Goal: Information Seeking & Learning: Learn about a topic

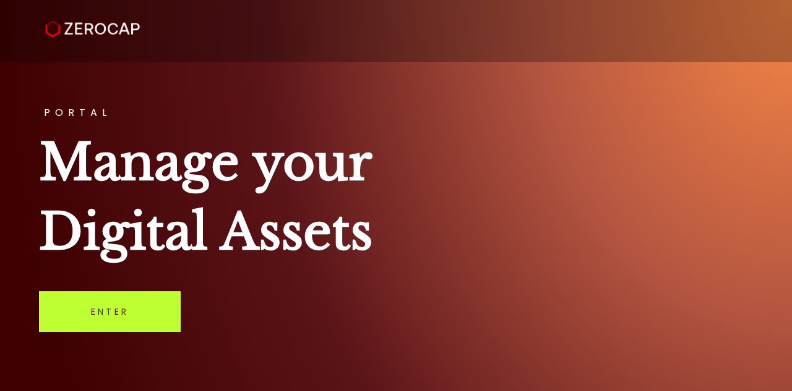
click at [142, 311] on link "Enter" at bounding box center [110, 311] width 142 height 41
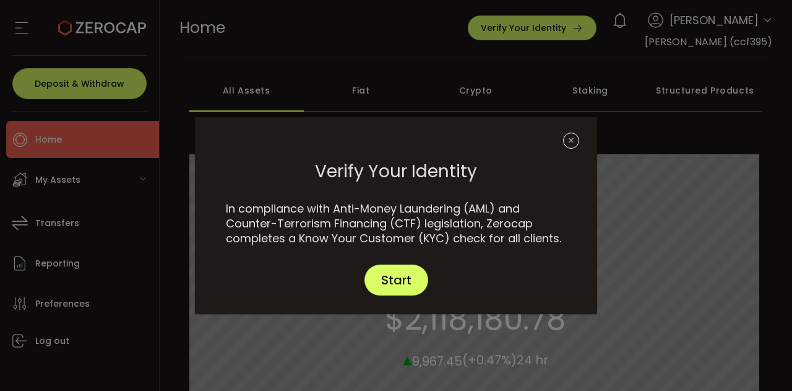
click at [571, 137] on icon "Close" at bounding box center [571, 140] width 16 height 16
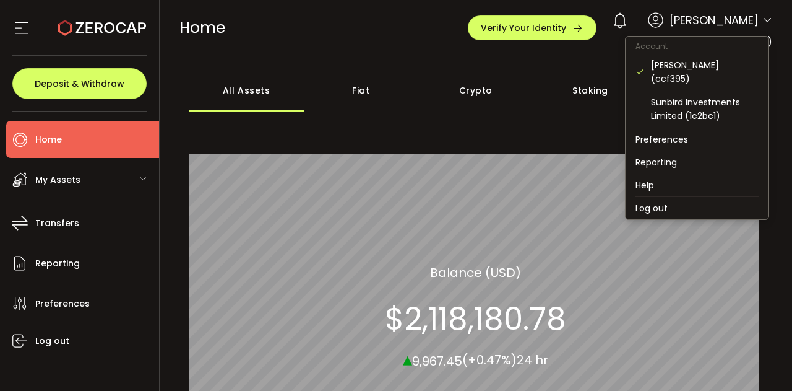
click at [766, 19] on icon at bounding box center [768, 20] width 10 height 10
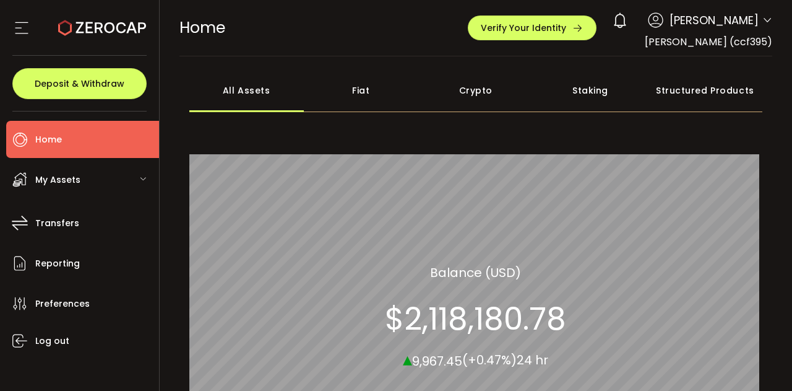
click at [758, 22] on div "0 Farah Janmohamed" at bounding box center [690, 20] width 166 height 27
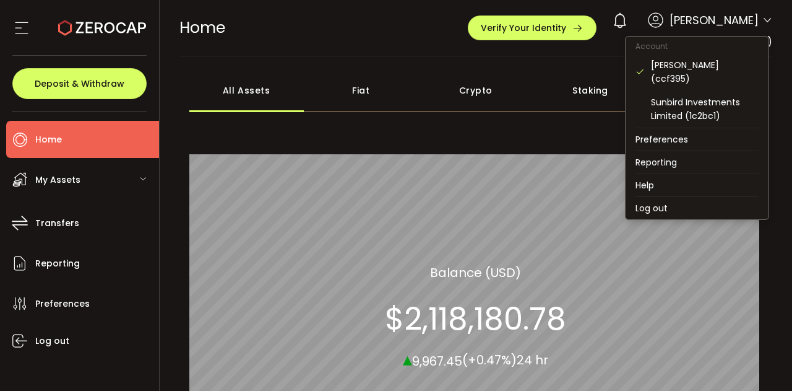
click at [765, 20] on icon at bounding box center [768, 20] width 10 height 10
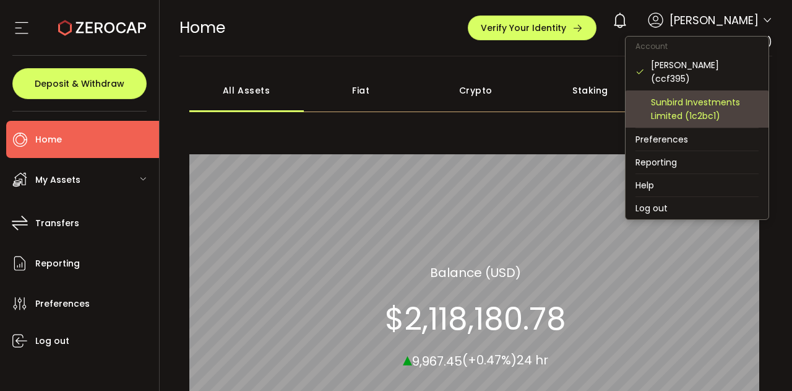
click at [736, 105] on div "Sunbird Investments Limited (1c2bc1)" at bounding box center [705, 108] width 108 height 27
click at [692, 96] on div "Sunbird Investments Limited (1c2bc1)" at bounding box center [705, 108] width 108 height 27
click at [693, 110] on div "Sunbird Investments Limited (1c2bc1)" at bounding box center [705, 108] width 108 height 27
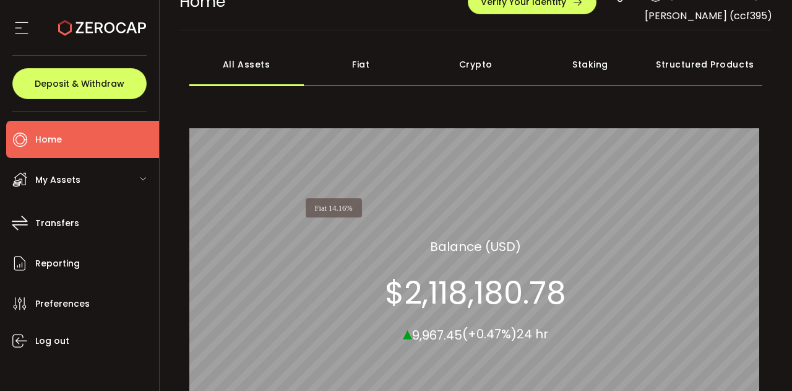
scroll to position [22, 0]
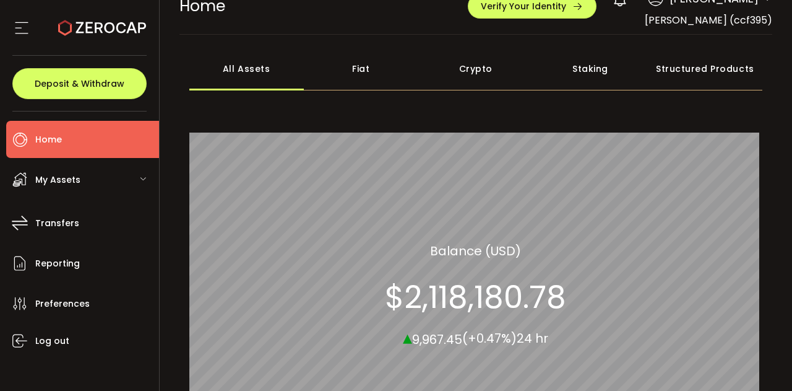
click at [362, 68] on div "Fiat" at bounding box center [361, 68] width 115 height 43
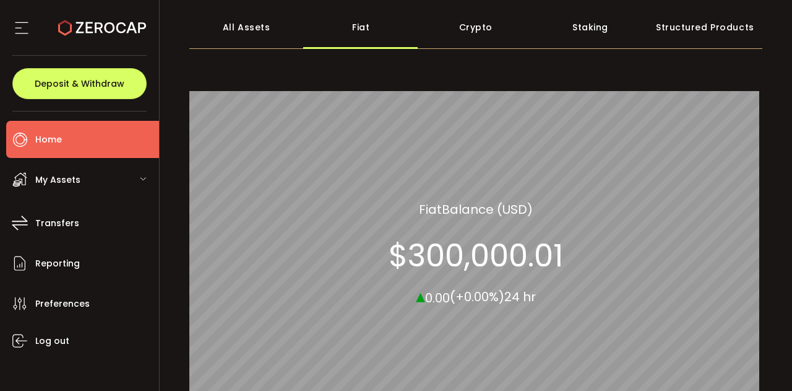
scroll to position [53, 0]
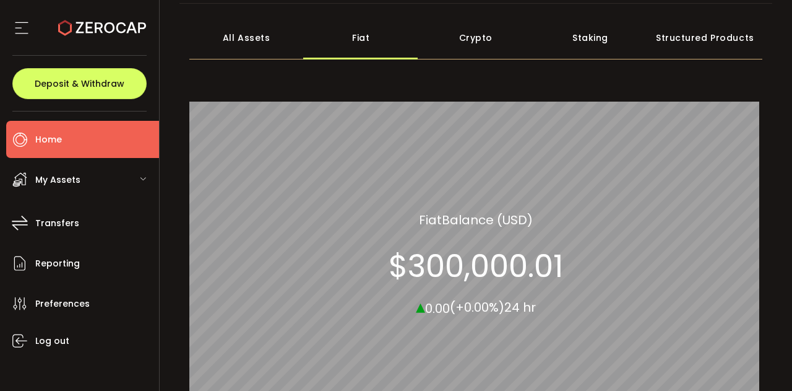
click at [230, 40] on div "All Assets" at bounding box center [246, 37] width 115 height 43
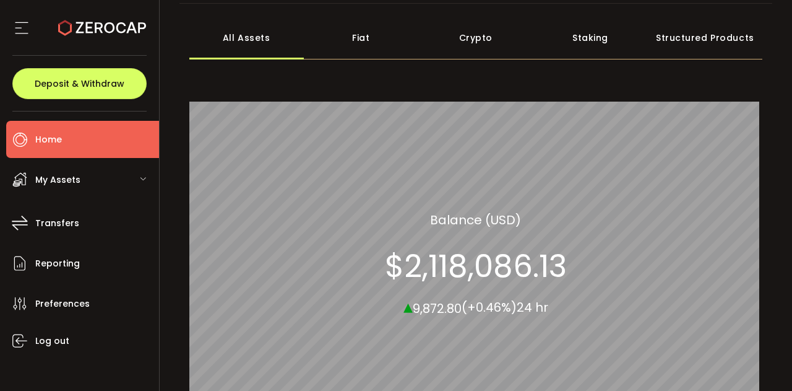
click at [463, 37] on div "Crypto" at bounding box center [476, 37] width 115 height 43
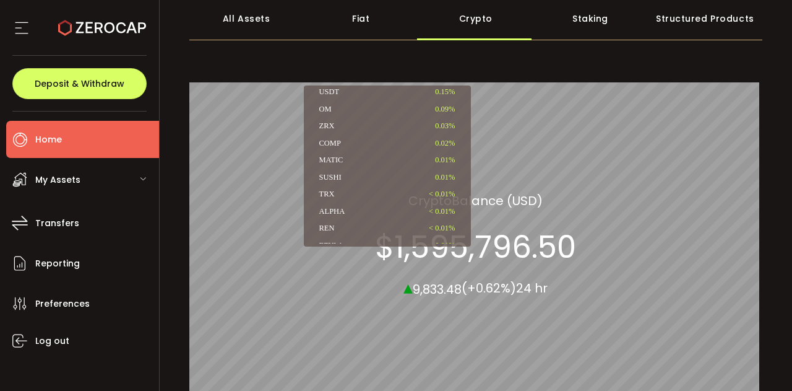
scroll to position [119, 0]
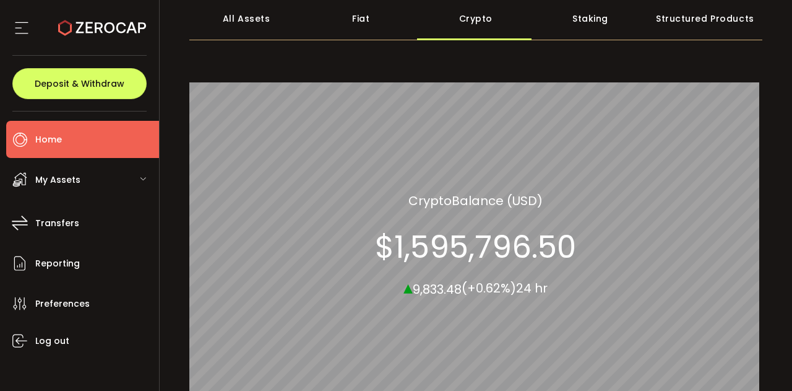
click at [584, 19] on div "Staking" at bounding box center [590, 18] width 115 height 43
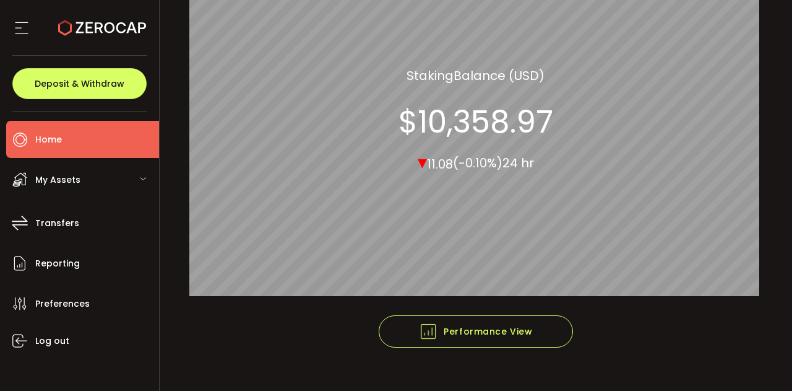
scroll to position [218, 0]
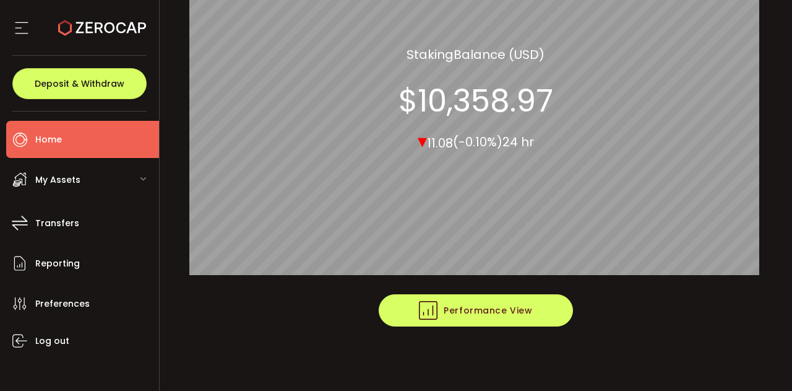
click at [487, 315] on span "Performance View" at bounding box center [475, 310] width 113 height 19
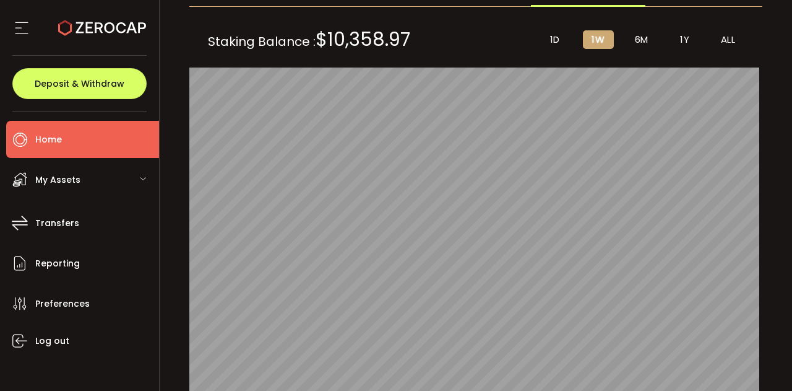
scroll to position [99, 0]
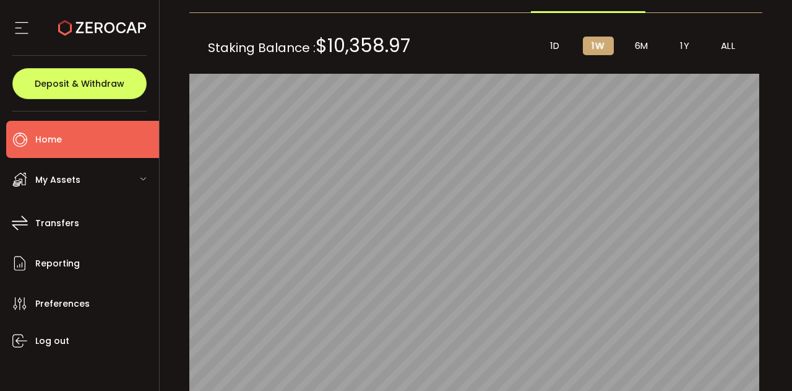
click at [635, 51] on span "6M" at bounding box center [642, 45] width 14 height 11
click at [682, 47] on span "1Y" at bounding box center [684, 45] width 9 height 11
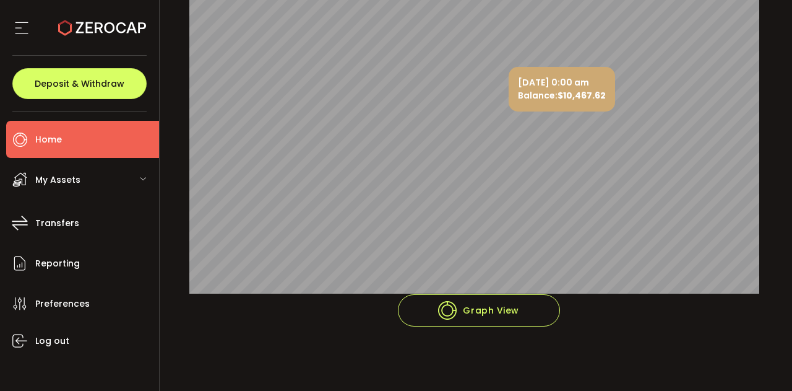
scroll to position [0, 0]
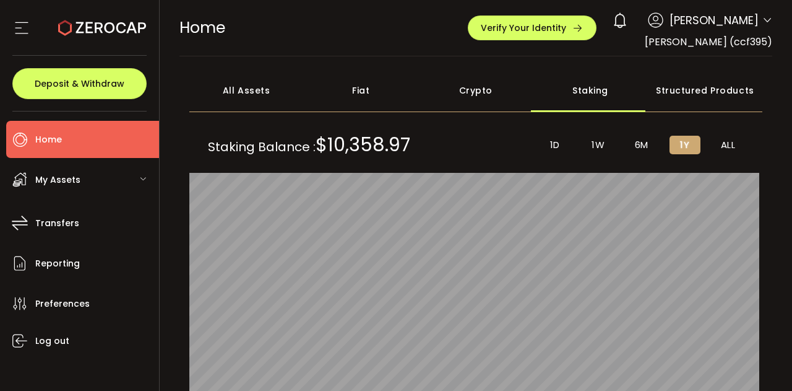
click at [461, 100] on div "Crypto" at bounding box center [476, 90] width 115 height 43
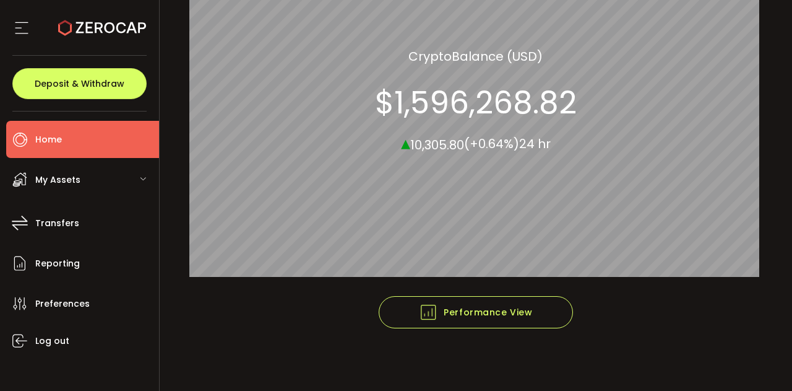
scroll to position [218, 0]
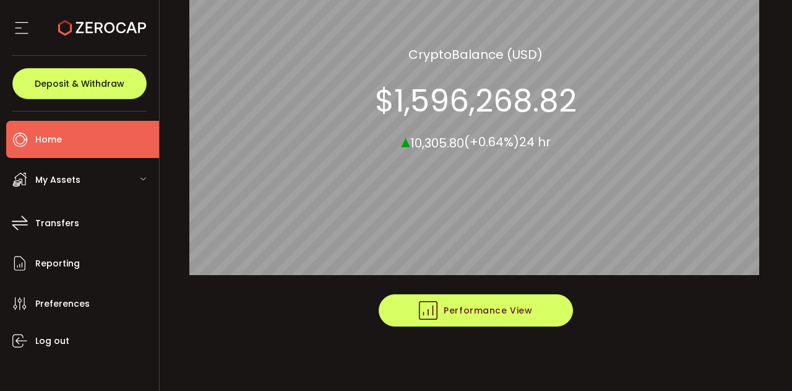
click at [511, 306] on span "Performance View" at bounding box center [475, 310] width 113 height 19
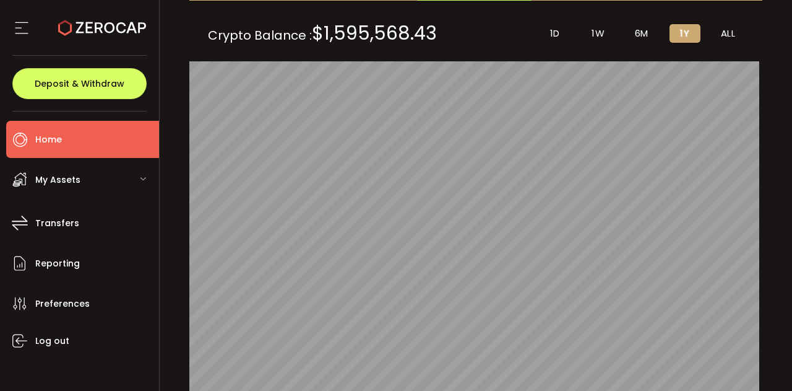
scroll to position [110, 0]
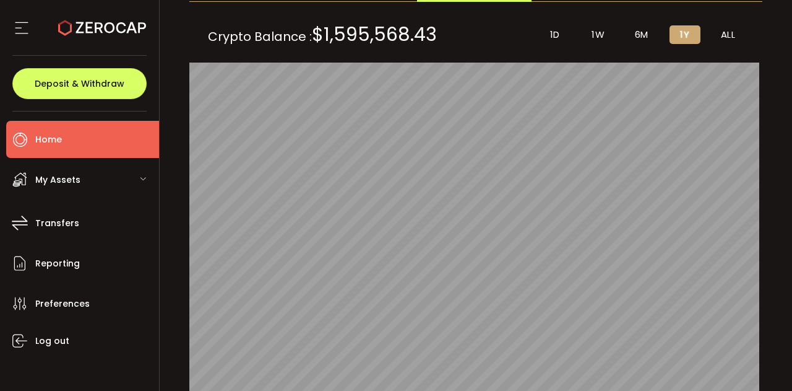
click at [136, 174] on div "My Assets" at bounding box center [82, 179] width 153 height 37
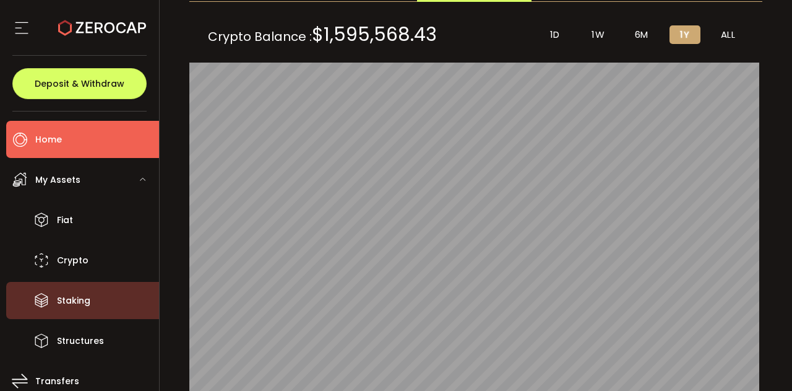
scroll to position [83, 0]
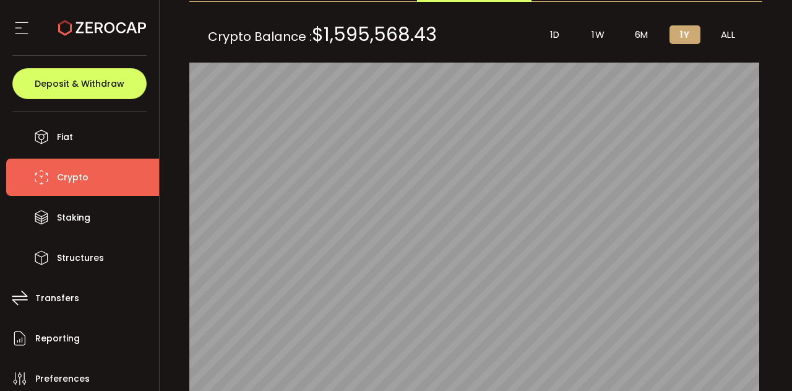
click at [71, 176] on span "Crypto" at bounding box center [73, 177] width 32 height 18
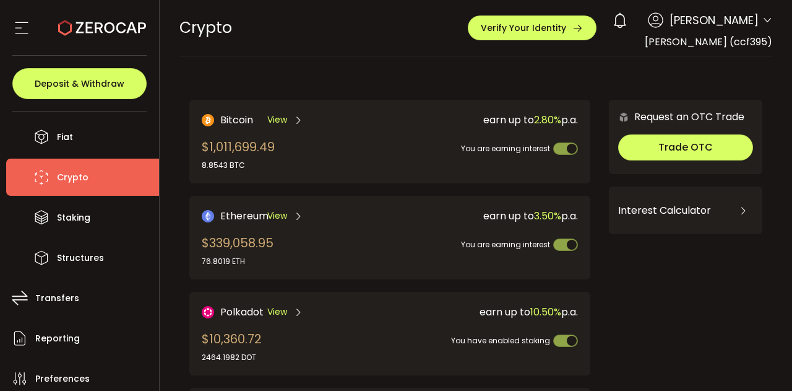
scroll to position [1, 0]
click at [276, 119] on span "View" at bounding box center [277, 119] width 20 height 13
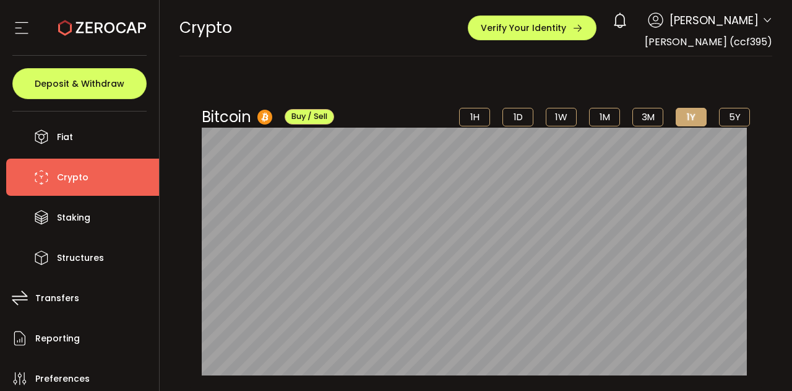
click at [734, 117] on li "5Y" at bounding box center [734, 117] width 31 height 19
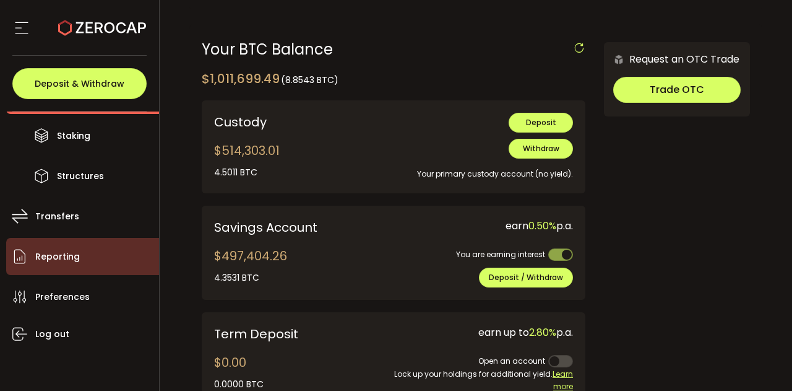
scroll to position [144, 0]
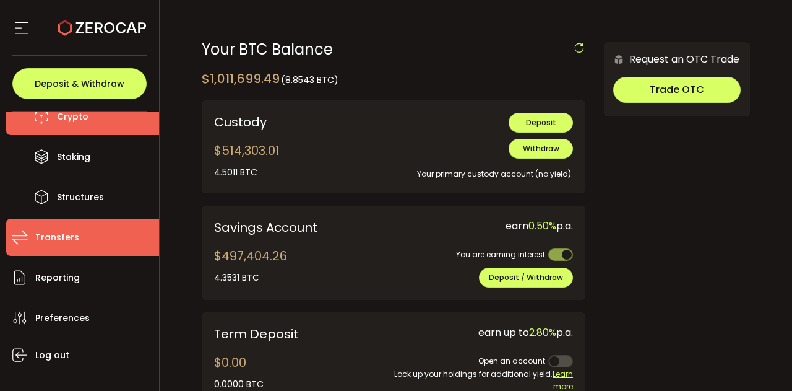
click at [48, 241] on span "Transfers" at bounding box center [57, 237] width 44 height 18
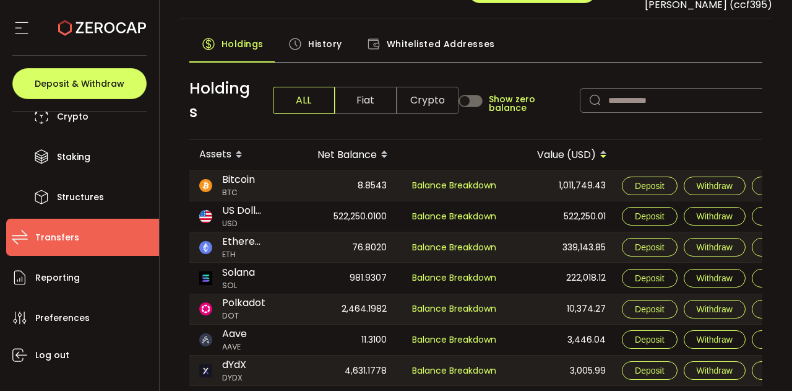
scroll to position [33, 0]
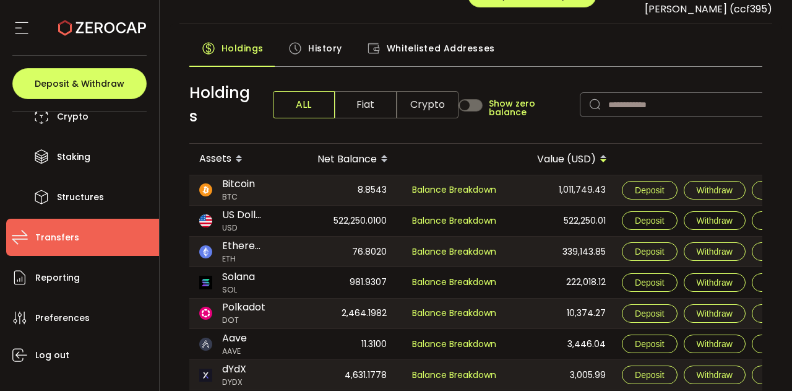
click at [313, 46] on span "History" at bounding box center [325, 48] width 34 height 25
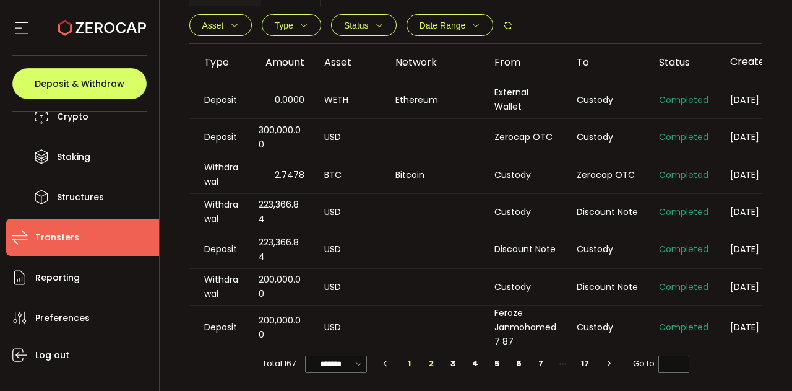
click at [427, 367] on li "2" at bounding box center [431, 363] width 22 height 17
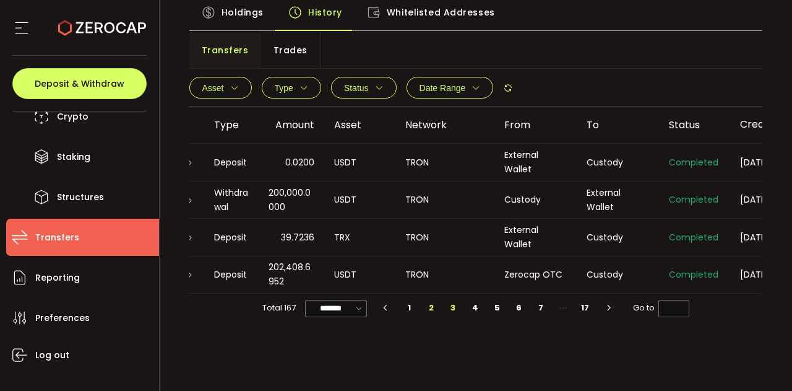
click at [453, 310] on li "3" at bounding box center [454, 307] width 22 height 17
type input "*"
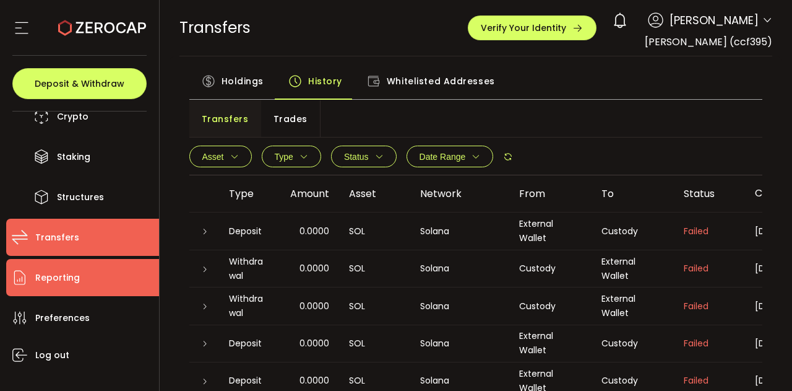
click at [68, 289] on li "Reporting" at bounding box center [82, 277] width 153 height 37
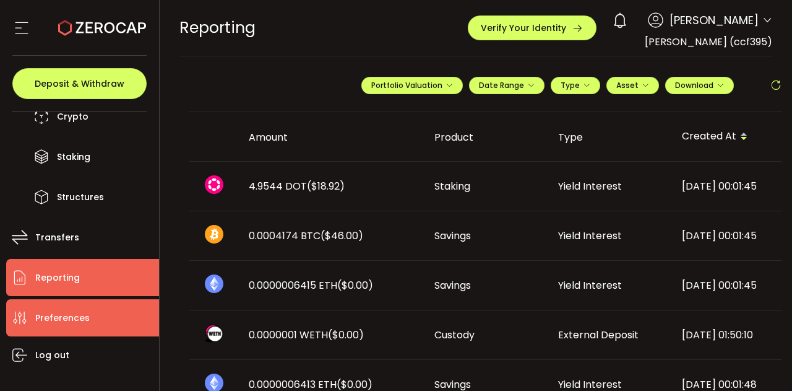
click at [61, 322] on span "Preferences" at bounding box center [62, 318] width 54 height 18
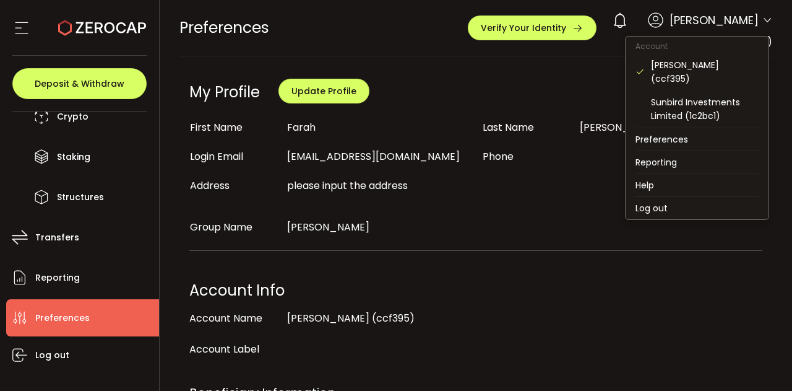
click at [764, 21] on icon at bounding box center [768, 20] width 10 height 10
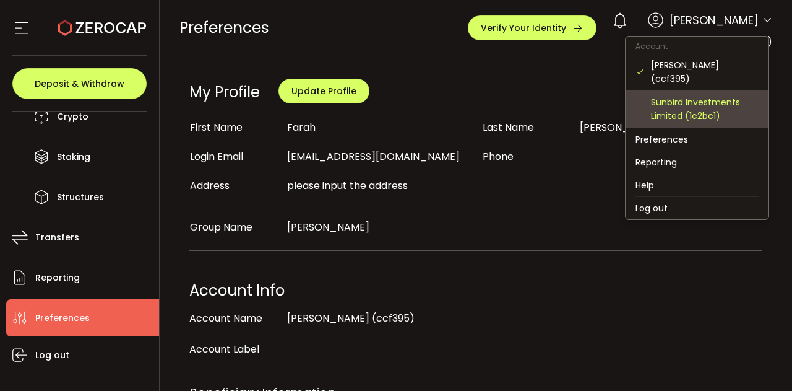
click at [690, 106] on div "Sunbird Investments Limited (1c2bc1)" at bounding box center [705, 108] width 108 height 27
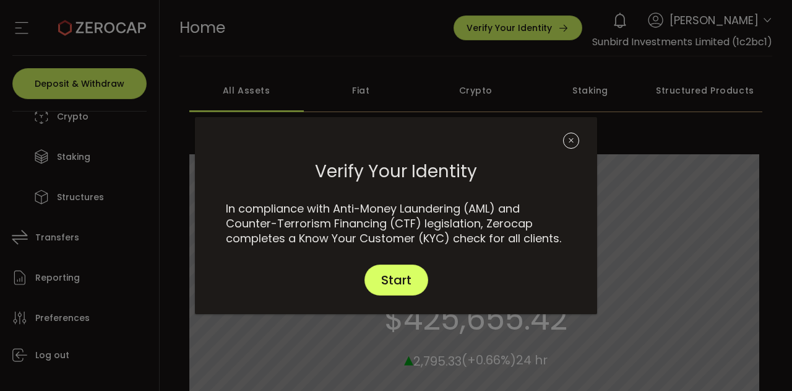
click at [566, 142] on icon "Close" at bounding box center [571, 140] width 16 height 16
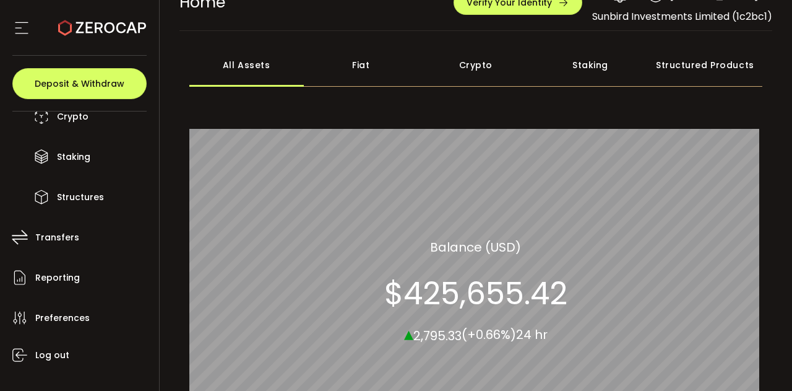
scroll to position [23, 0]
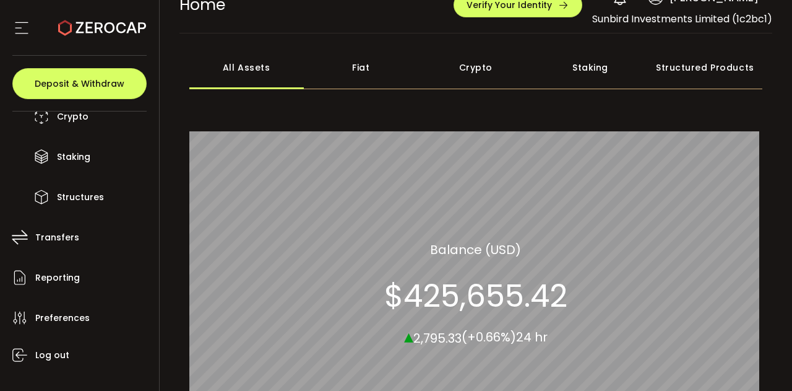
click at [360, 63] on div "Fiat" at bounding box center [361, 67] width 115 height 43
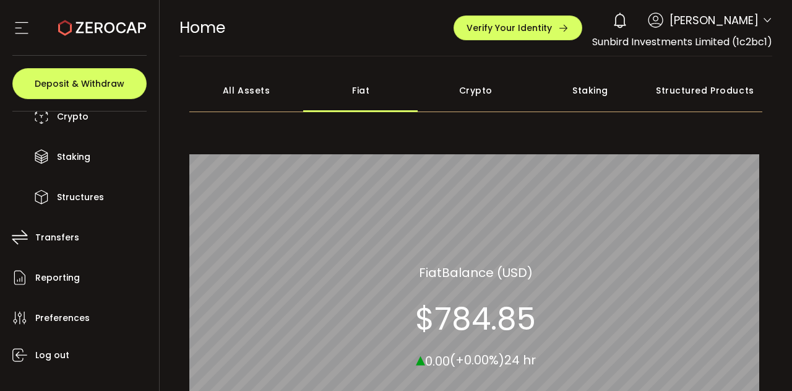
click at [469, 87] on div "Crypto" at bounding box center [476, 90] width 115 height 43
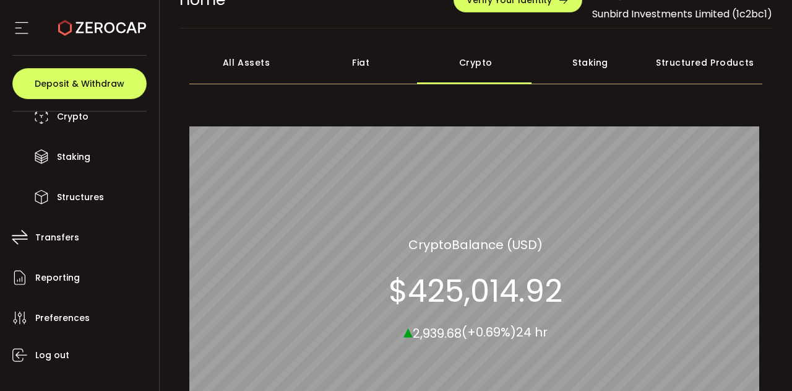
scroll to position [24, 0]
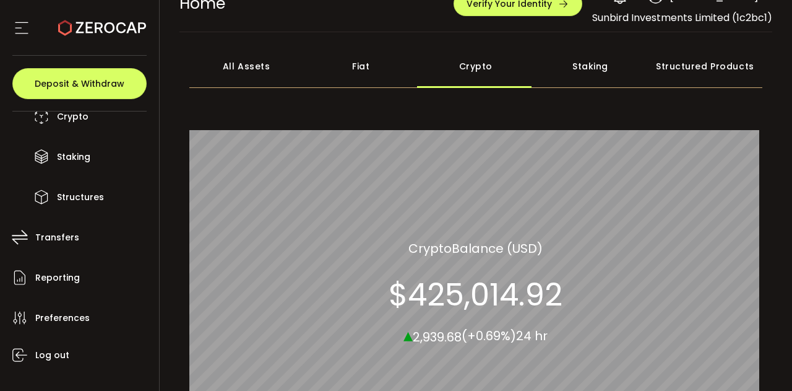
click at [589, 64] on div "Staking" at bounding box center [590, 66] width 115 height 43
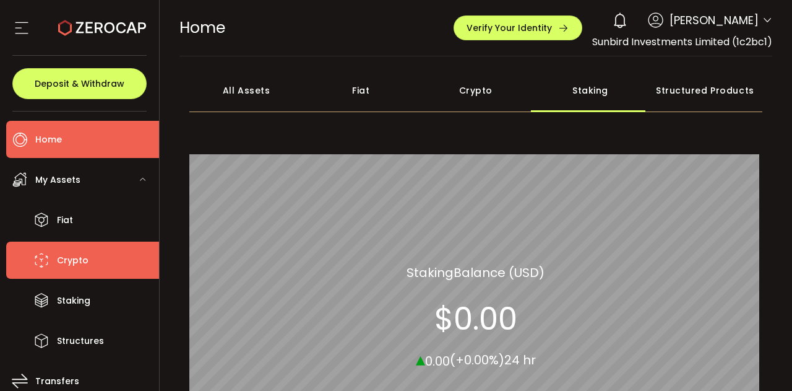
click at [63, 261] on span "Crypto" at bounding box center [73, 260] width 32 height 18
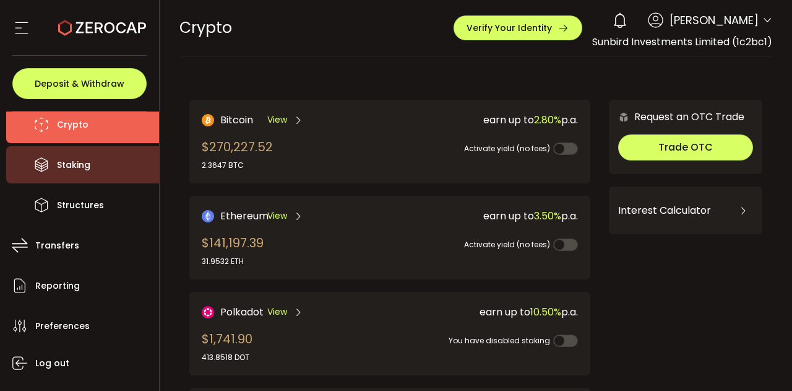
scroll to position [143, 0]
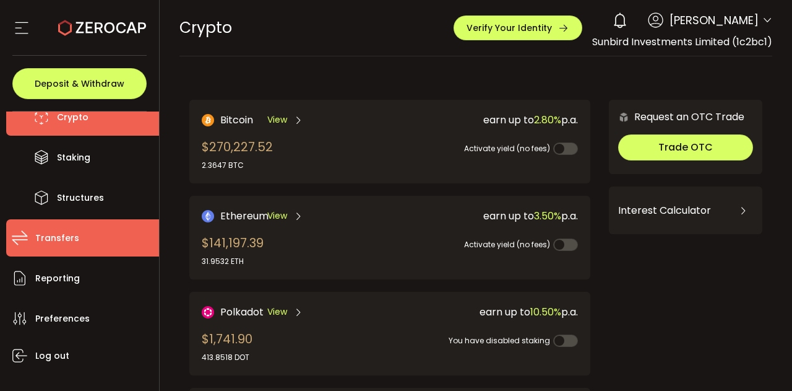
click at [63, 243] on span "Transfers" at bounding box center [57, 238] width 44 height 18
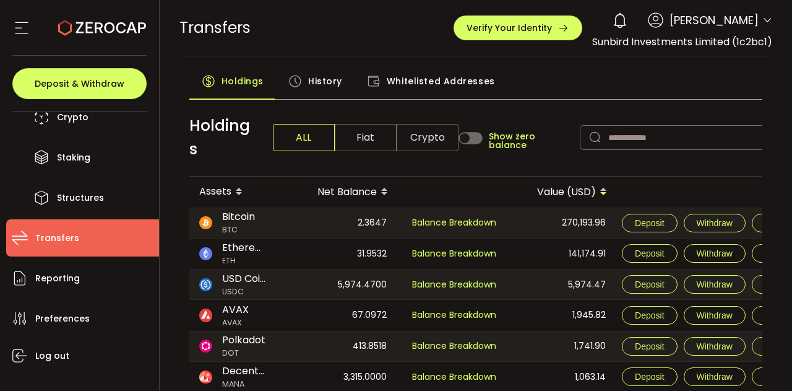
click at [323, 77] on span "History" at bounding box center [325, 81] width 34 height 25
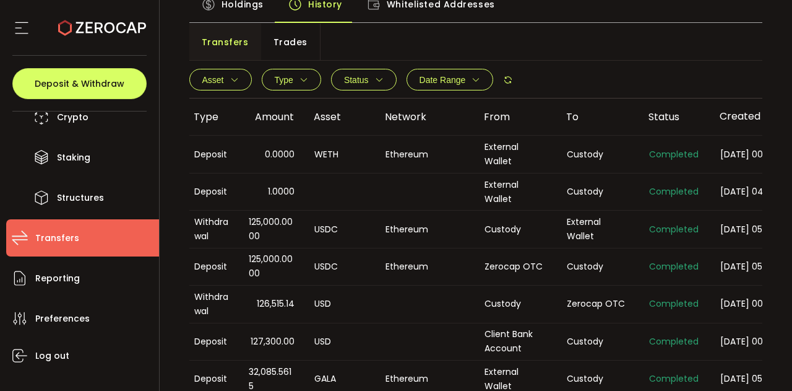
scroll to position [0, 26]
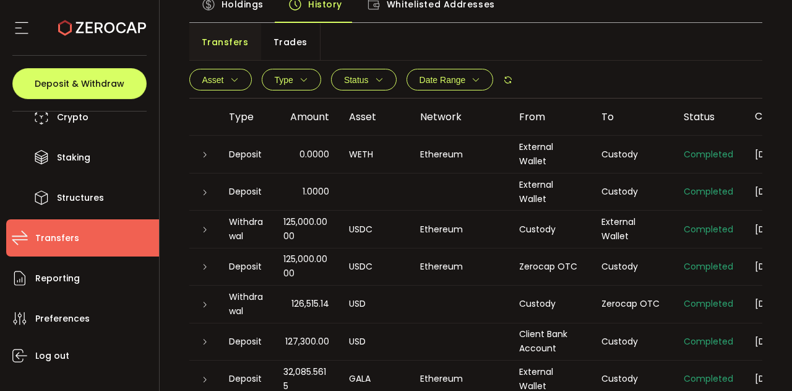
click at [207, 193] on icon at bounding box center [204, 192] width 7 height 7
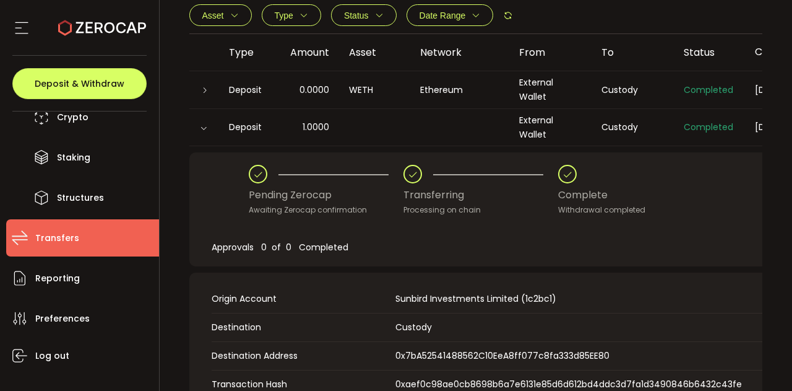
click at [203, 129] on icon at bounding box center [203, 127] width 7 height 7
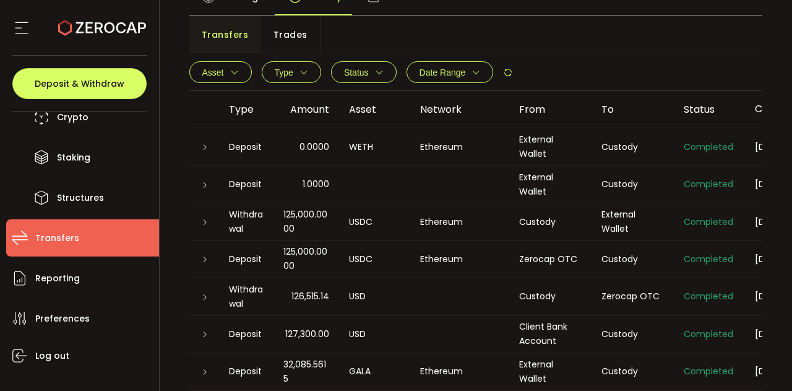
scroll to position [240, 0]
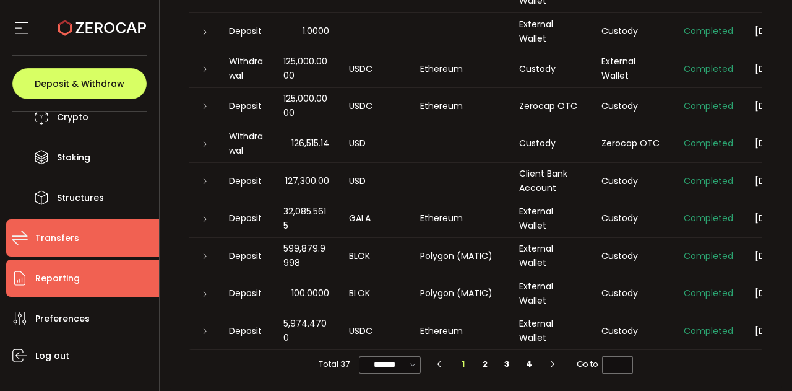
click at [98, 278] on li "Reporting" at bounding box center [82, 277] width 153 height 37
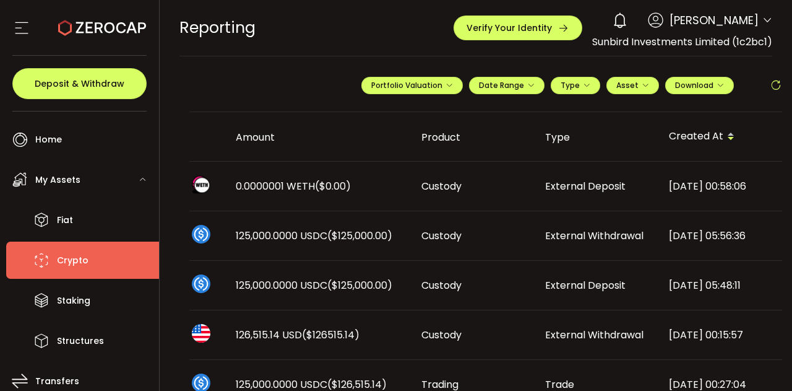
click at [66, 253] on span "Crypto" at bounding box center [73, 260] width 32 height 18
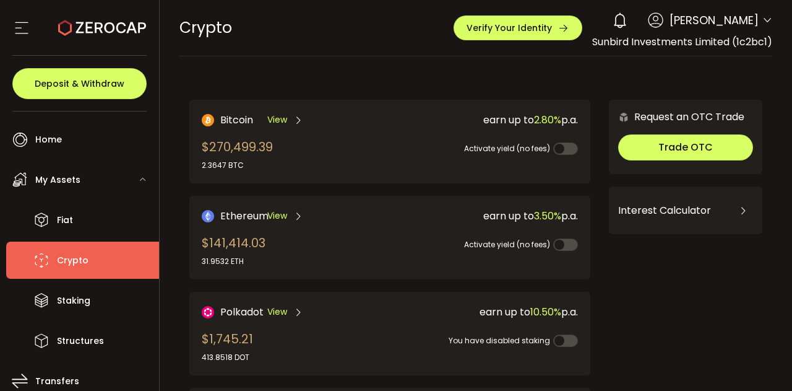
click at [651, 204] on div "Interest Calculator" at bounding box center [685, 211] width 135 height 30
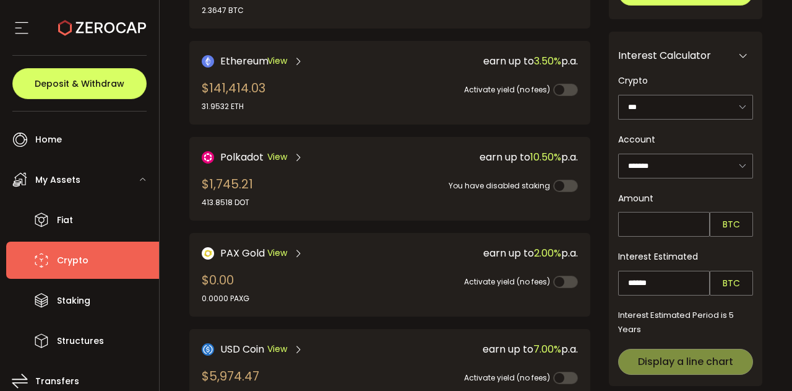
scroll to position [154, 0]
click at [735, 164] on icon at bounding box center [742, 166] width 15 height 25
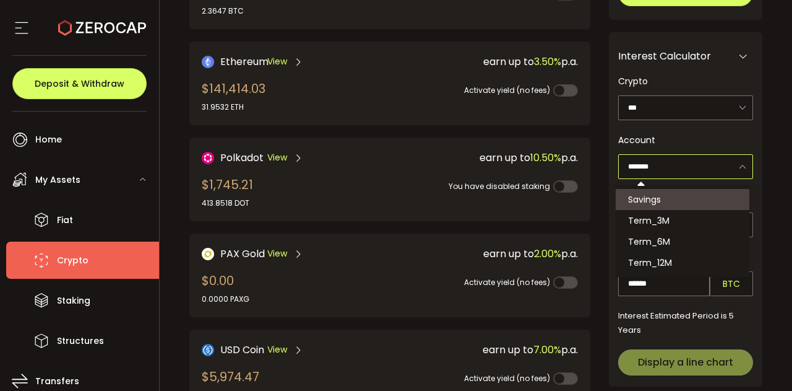
click at [735, 164] on icon at bounding box center [742, 166] width 15 height 25
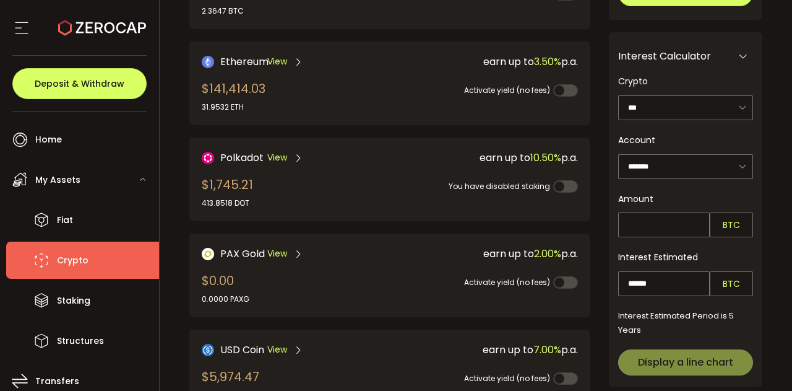
click at [742, 64] on div "Crypto *** BTC ETH USDT USDC PAXG DOT Account ******* Amount BTC Interest Estim…" at bounding box center [685, 219] width 135 height 316
click at [740, 52] on icon at bounding box center [744, 56] width 10 height 10
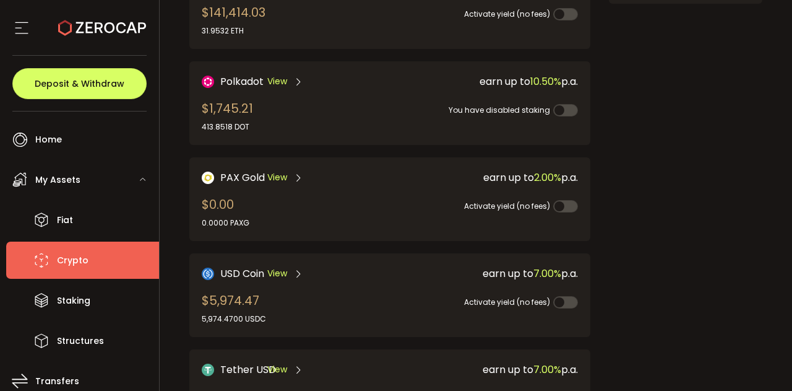
scroll to position [233, 0]
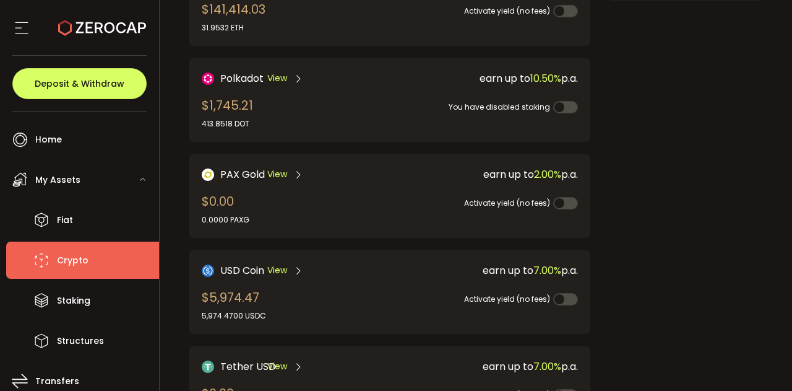
click at [276, 77] on span "View" at bounding box center [277, 78] width 20 height 13
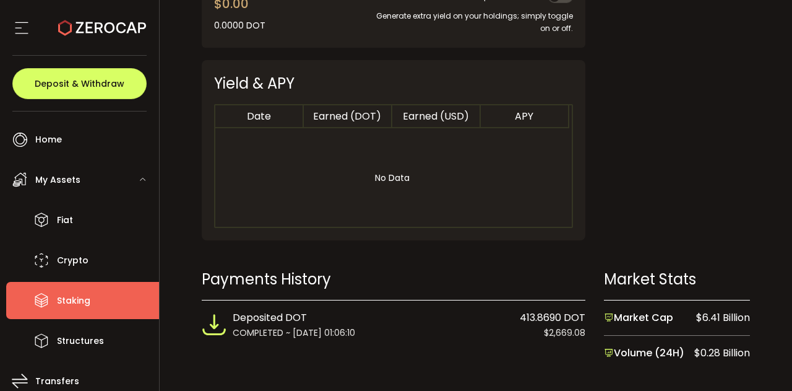
scroll to position [659, 0]
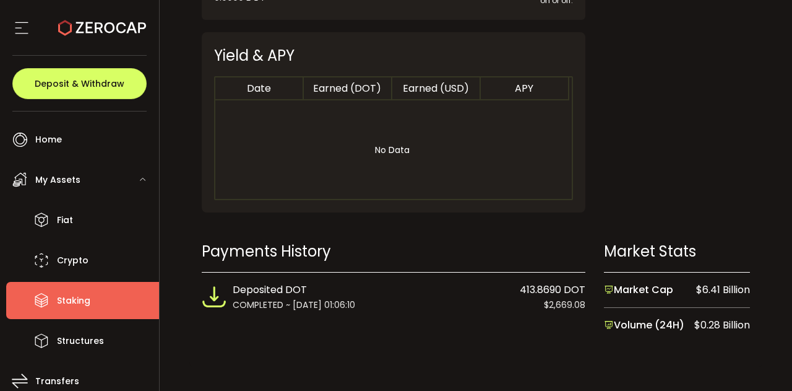
click at [566, 305] on span "$2,669.08" at bounding box center [564, 305] width 41 height 14
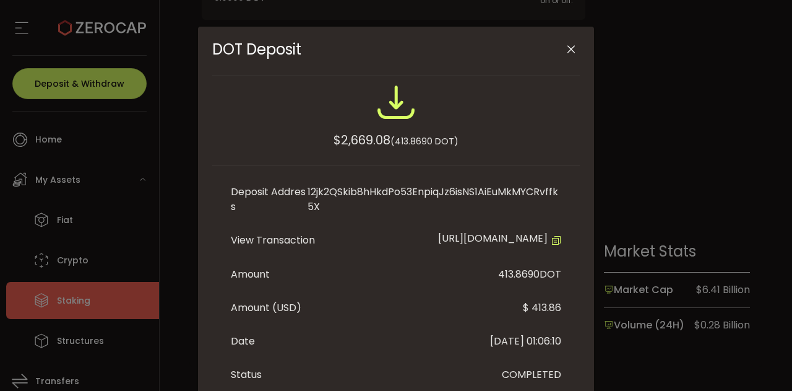
scroll to position [32, 0]
click at [554, 238] on icon "DOT Deposit" at bounding box center [557, 240] width 10 height 10
click at [565, 50] on icon "Close" at bounding box center [571, 49] width 12 height 12
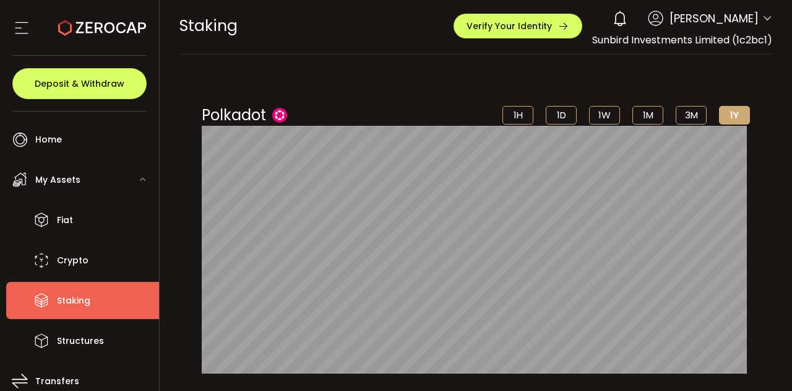
scroll to position [0, 0]
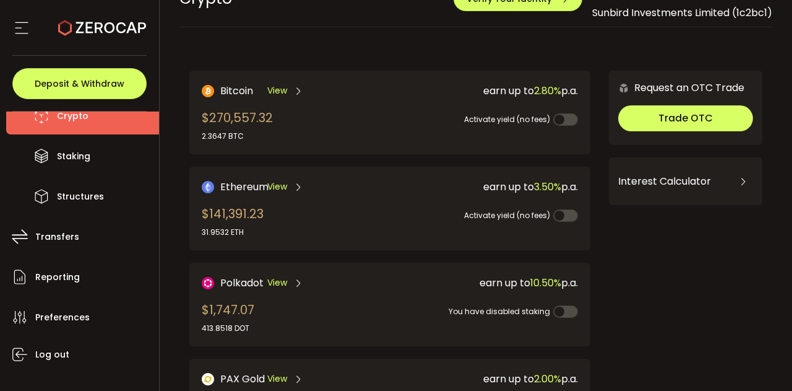
scroll to position [30, 0]
click at [279, 87] on span "View" at bounding box center [277, 90] width 20 height 13
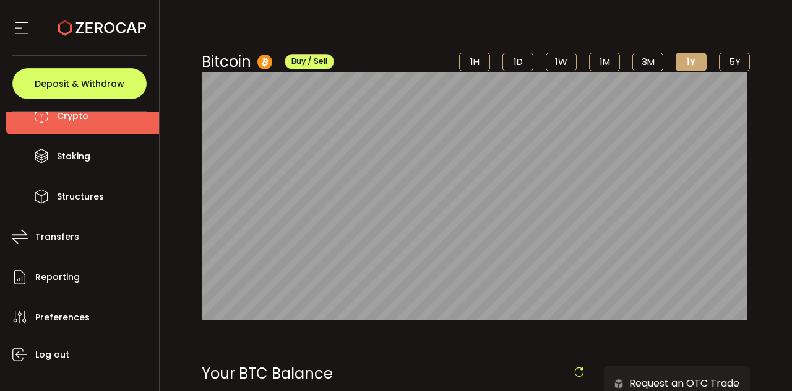
scroll to position [54, 0]
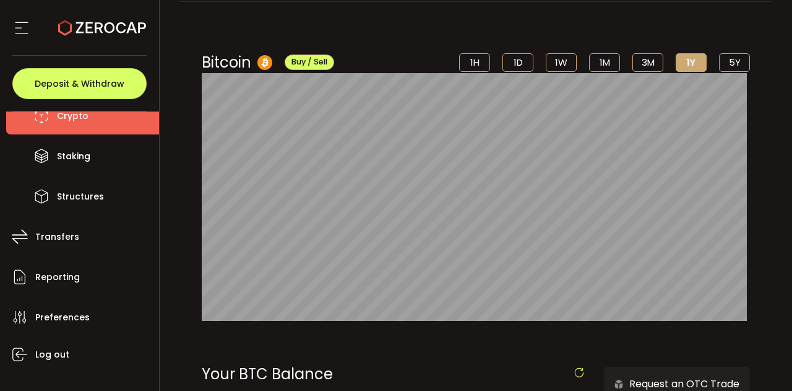
click at [726, 67] on li "5Y" at bounding box center [734, 62] width 31 height 19
click at [687, 63] on li "1Y" at bounding box center [691, 62] width 31 height 19
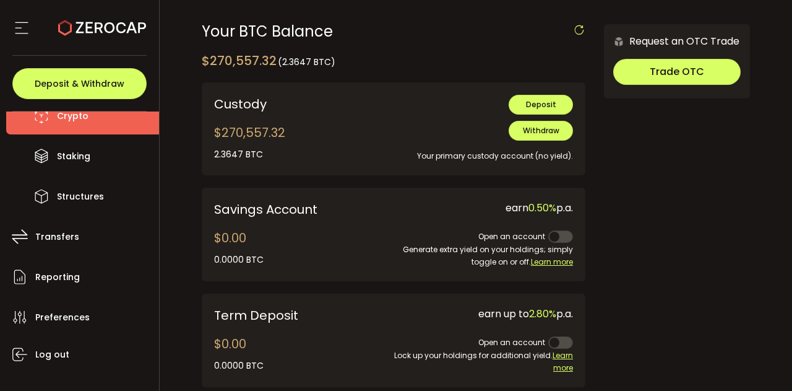
scroll to position [570, 0]
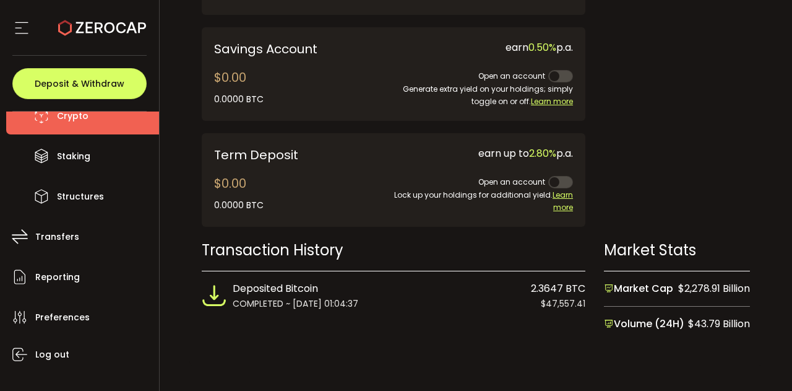
click at [514, 280] on div "Deposited Bitcoin 2.3647 BTC" at bounding box center [409, 288] width 353 height 16
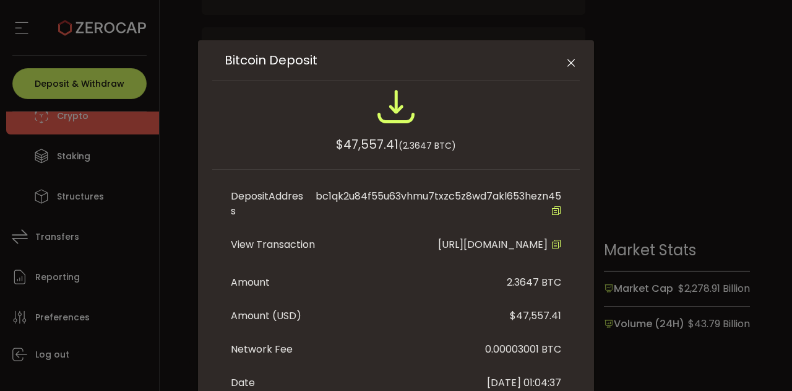
scroll to position [17, 0]
